Goal: Task Accomplishment & Management: Use online tool/utility

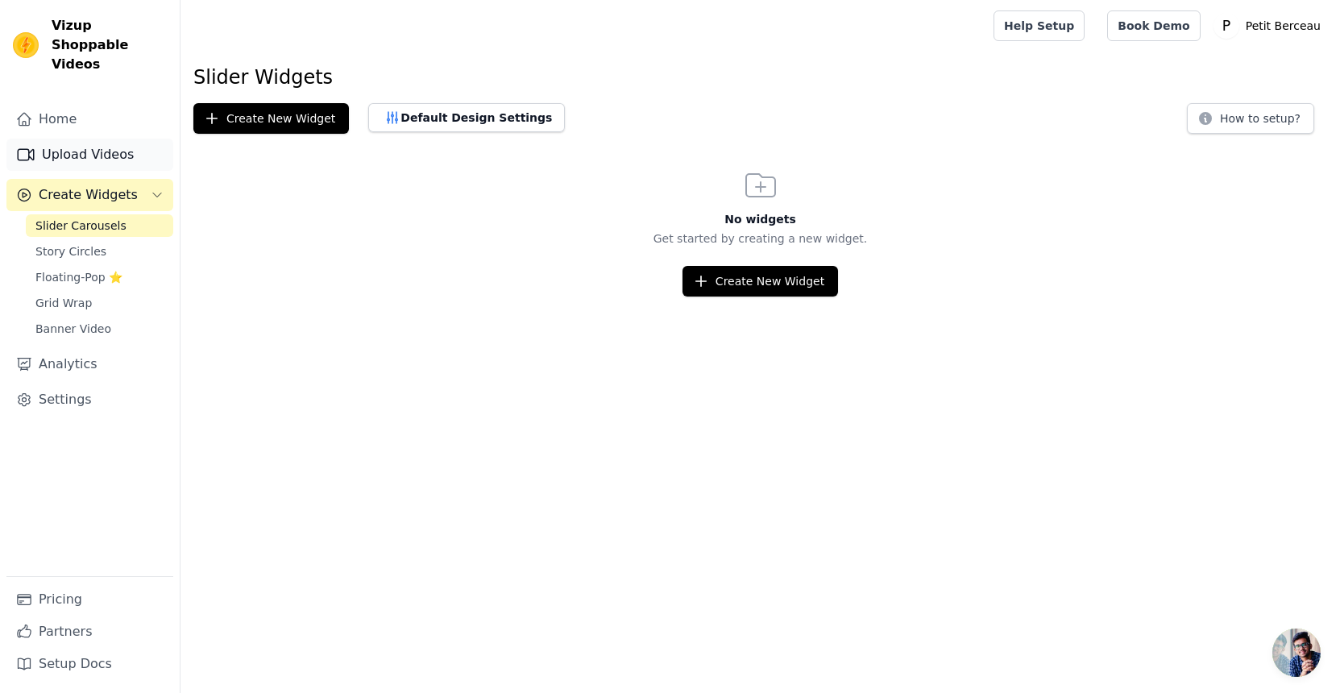
click at [97, 139] on link "Upload Videos" at bounding box center [89, 155] width 167 height 32
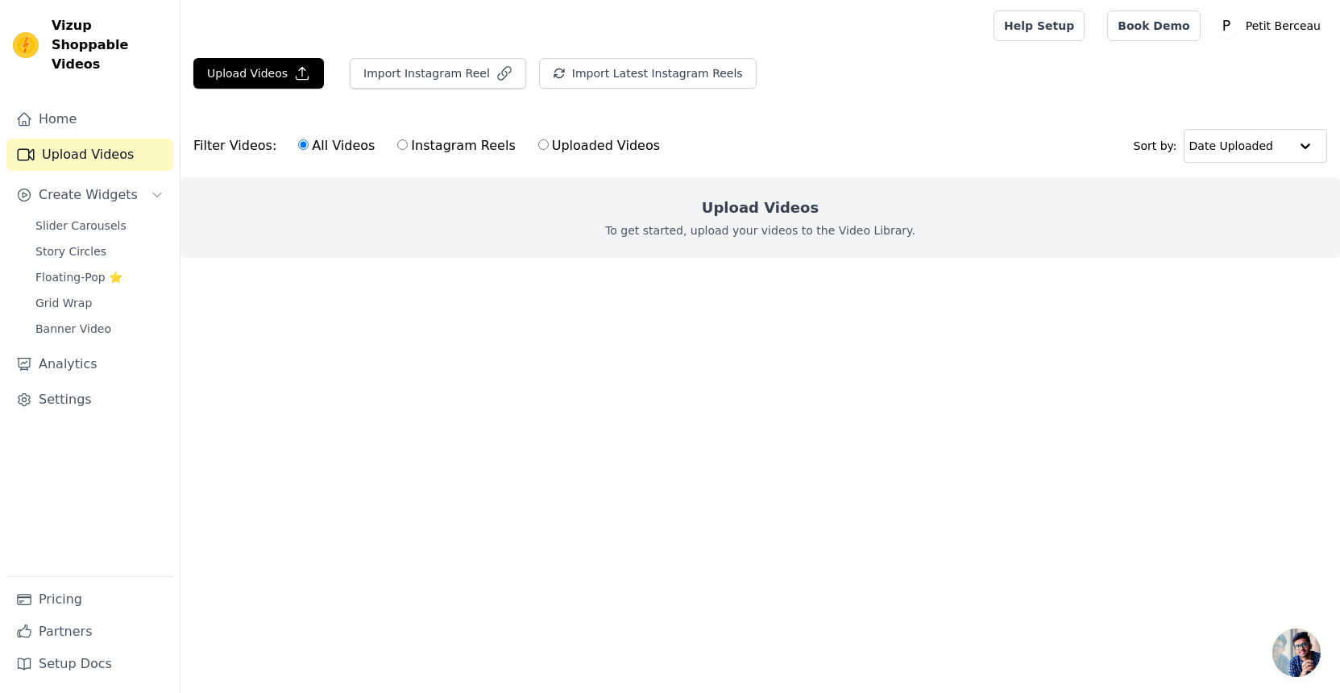
click at [432, 145] on label "Instagram Reels" at bounding box center [455, 145] width 119 height 21
click at [408, 145] on input "Instagram Reels" at bounding box center [402, 144] width 10 height 10
radio input "true"
click at [562, 147] on label "Uploaded Videos" at bounding box center [598, 145] width 123 height 21
click at [549, 147] on input "Uploaded Videos" at bounding box center [543, 144] width 10 height 10
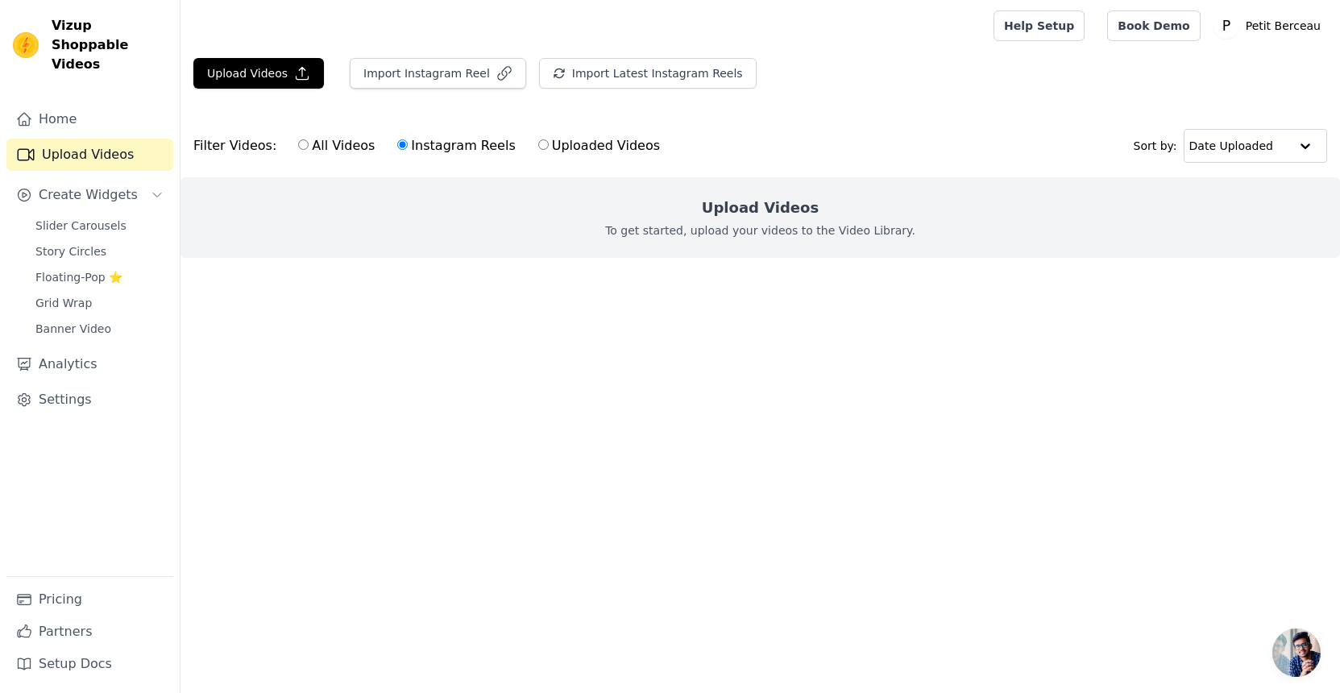
radio input "true"
click at [80, 218] on span "Slider Carousels" at bounding box center [80, 226] width 91 height 16
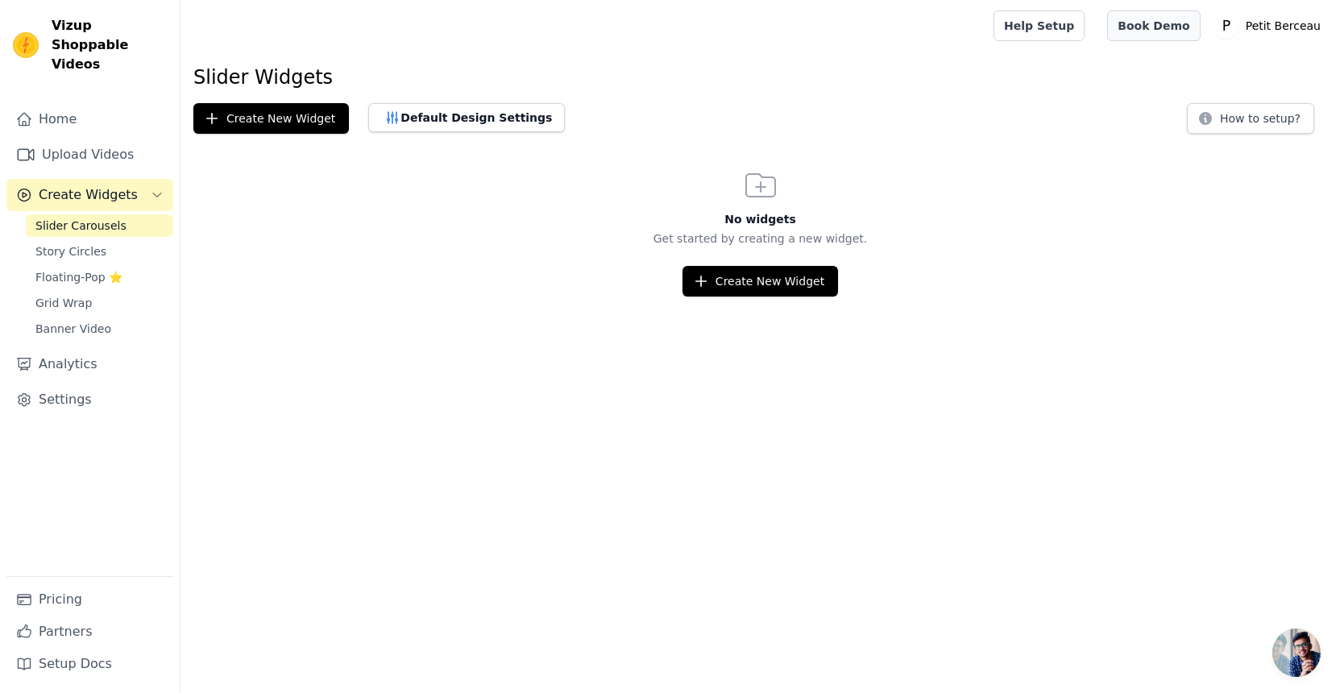
click at [1155, 21] on link "Book Demo" at bounding box center [1153, 25] width 93 height 31
